Goal: Navigation & Orientation: Find specific page/section

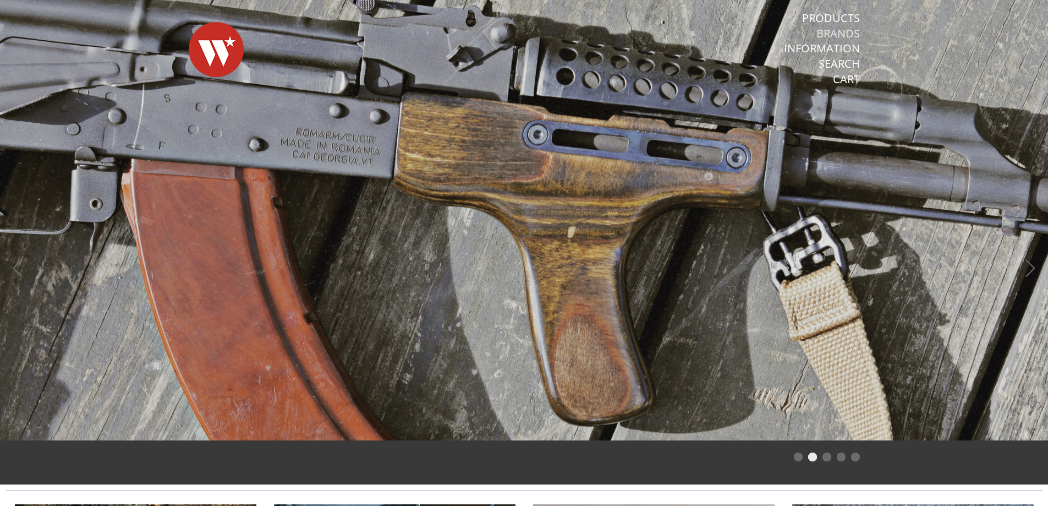
click at [834, 31] on link "Brands" at bounding box center [837, 33] width 43 height 14
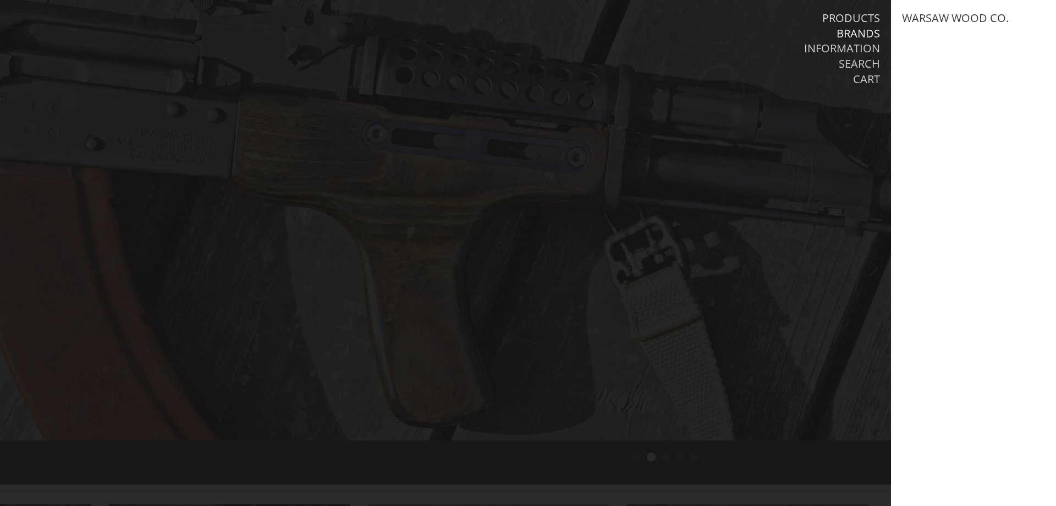
click at [862, 15] on link "Products" at bounding box center [852, 18] width 58 height 14
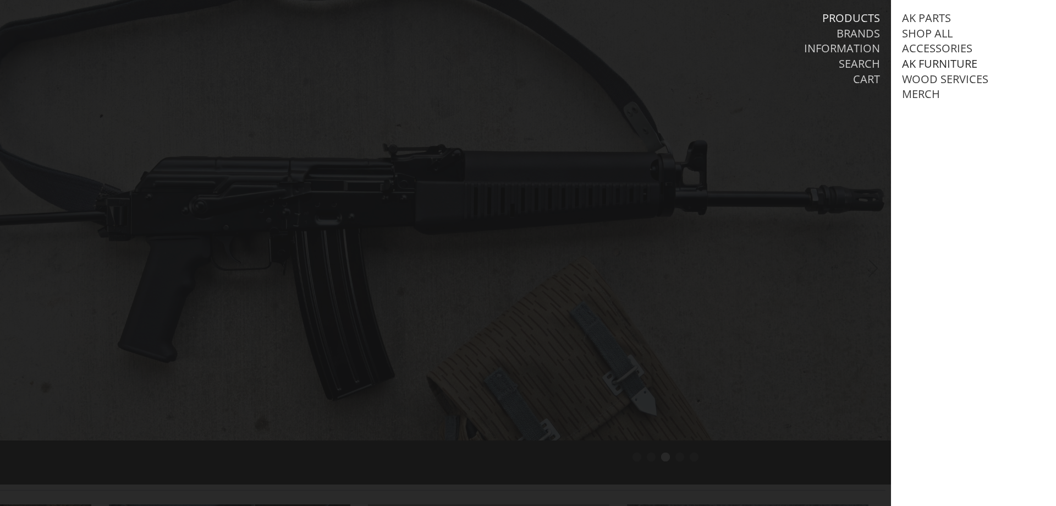
click at [926, 60] on link "AK Furniture" at bounding box center [939, 64] width 75 height 14
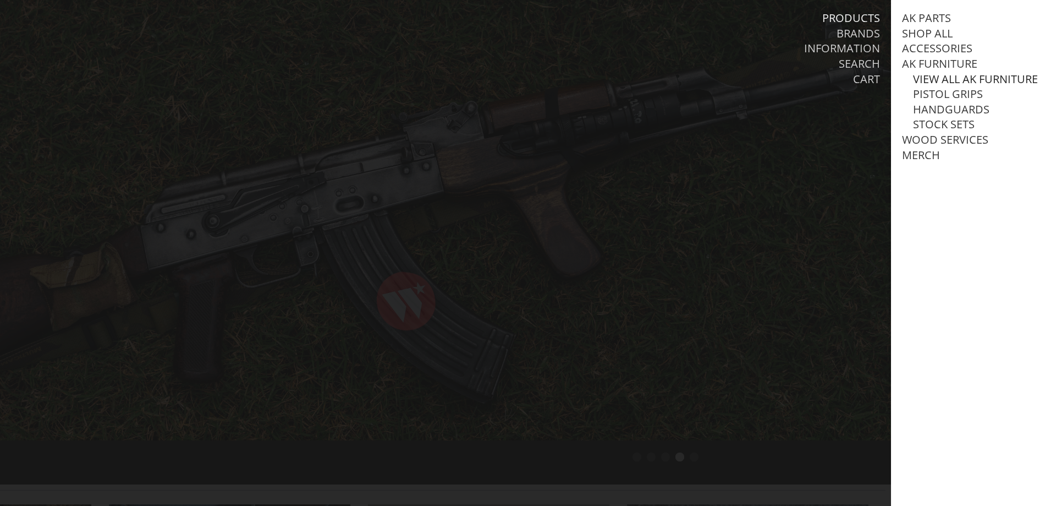
click at [953, 78] on link "View all AK Furniture" at bounding box center [975, 79] width 125 height 14
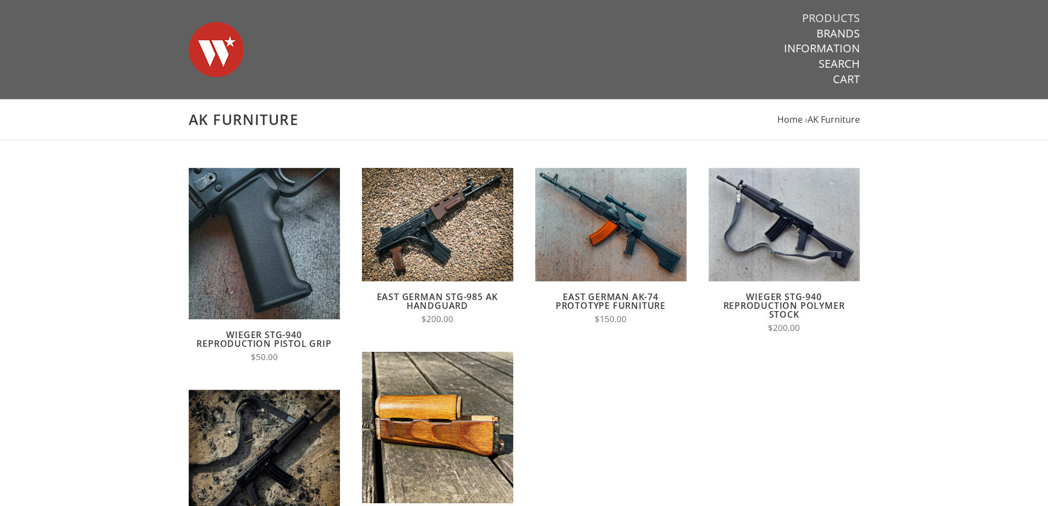
click at [844, 15] on link "Products" at bounding box center [831, 18] width 58 height 14
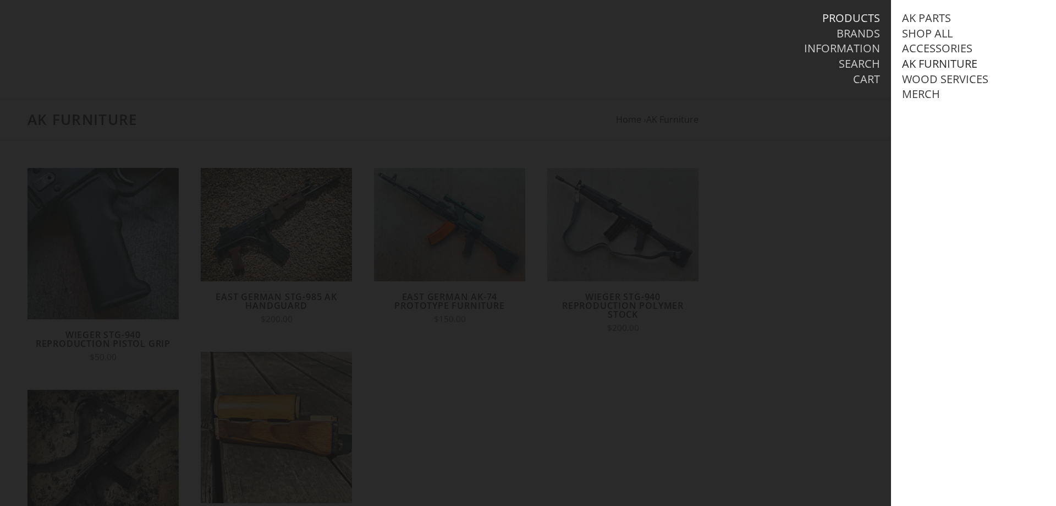
click at [952, 64] on link "AK Furniture" at bounding box center [939, 64] width 75 height 14
click at [963, 80] on link "View all AK Furniture" at bounding box center [975, 79] width 125 height 14
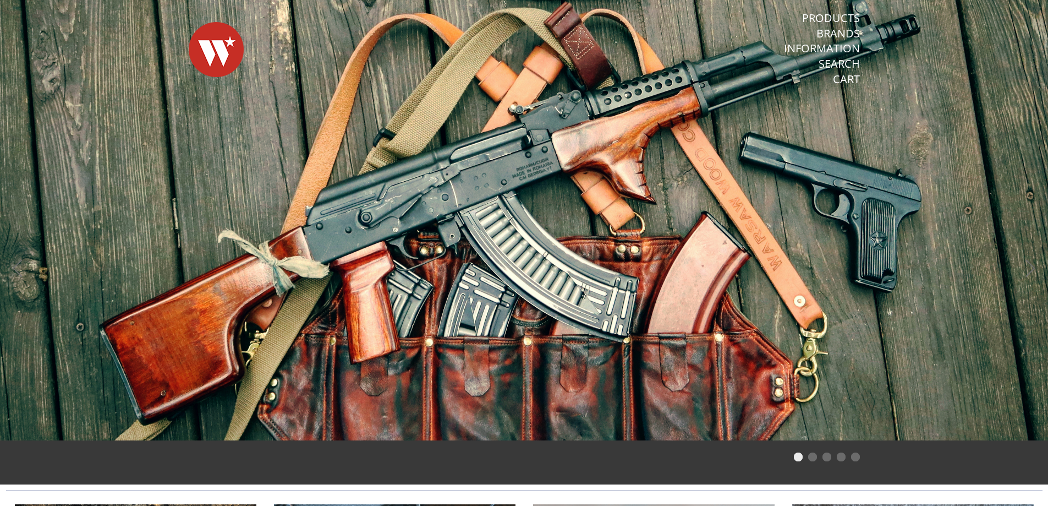
click at [615, 129] on span at bounding box center [524, 220] width 1048 height 440
click at [812, 457] on li "Page dot 2" at bounding box center [812, 456] width 9 height 9
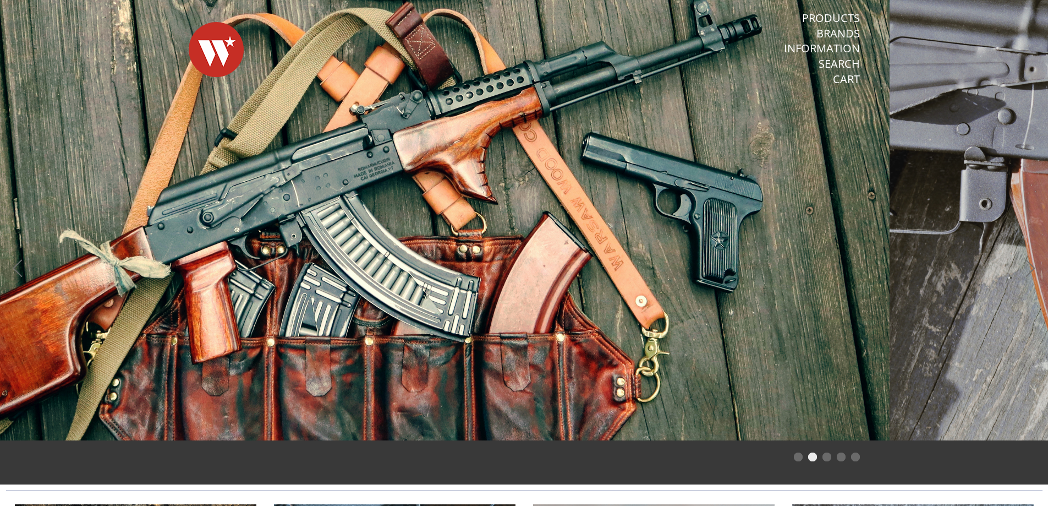
click at [812, 457] on li "Page dot 2" at bounding box center [812, 456] width 9 height 9
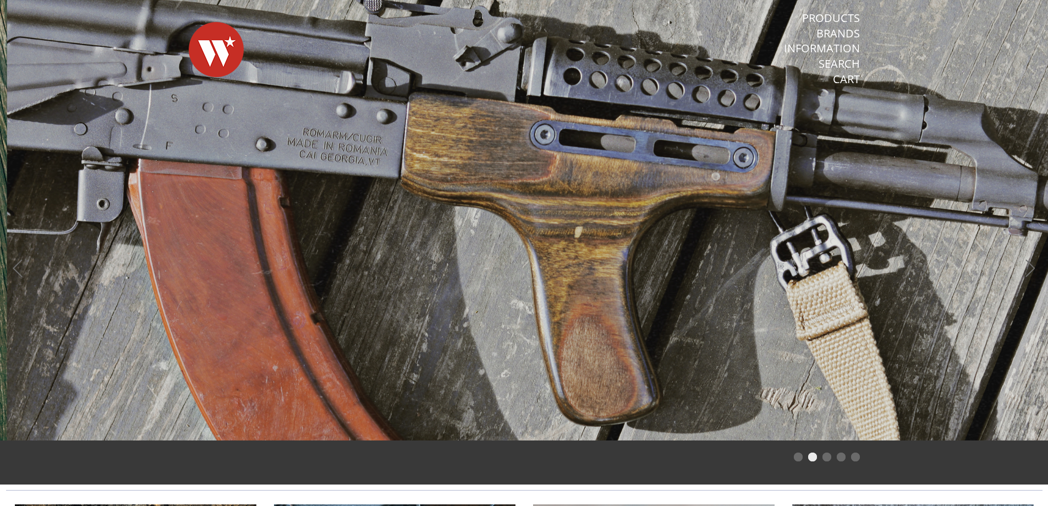
click at [826, 458] on li "Page dot 3" at bounding box center [827, 456] width 9 height 9
